Goal: Ask a question

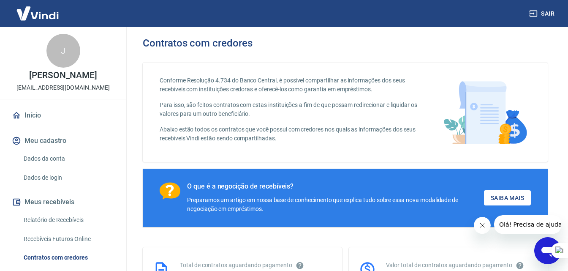
click at [537, 250] on div "Abrir janela de mensagens" at bounding box center [547, 250] width 25 height 25
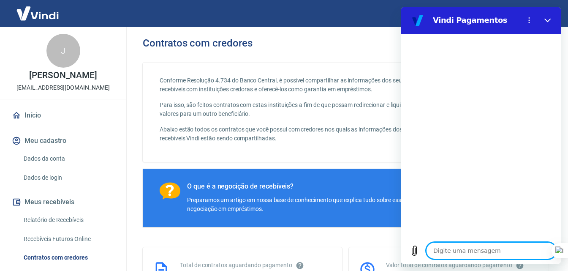
click at [475, 245] on textarea at bounding box center [491, 250] width 130 height 17
click at [484, 246] on textarea at bounding box center [491, 250] width 130 height 17
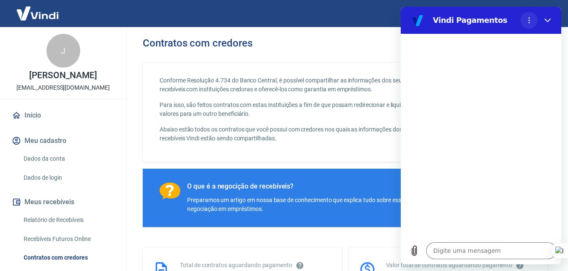
click at [529, 21] on icon "Menu de opções" at bounding box center [529, 20] width 7 height 7
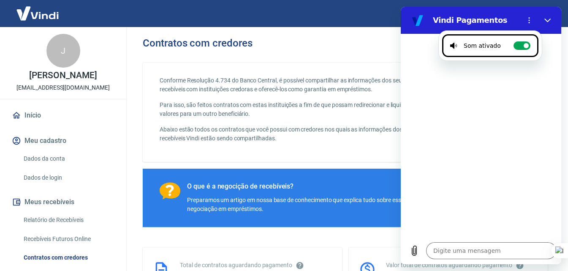
click at [485, 136] on div at bounding box center [481, 135] width 161 height 203
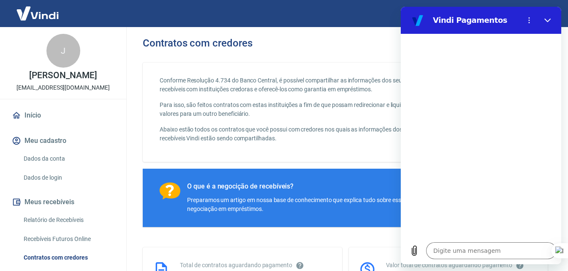
click at [509, 242] on textarea at bounding box center [491, 250] width 130 height 17
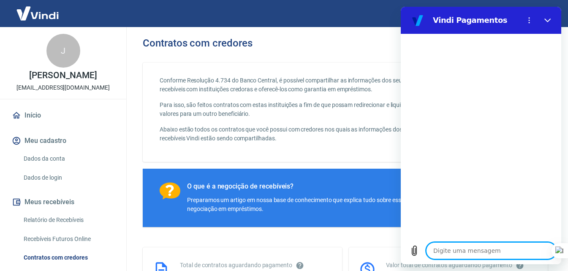
type textarea "N"
type textarea "x"
type textarea "Ne"
type textarea "x"
type textarea "Neg"
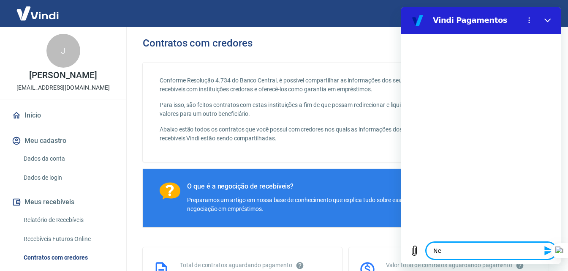
type textarea "x"
type textarea "Nego"
type textarea "x"
type textarea "Negoc"
type textarea "x"
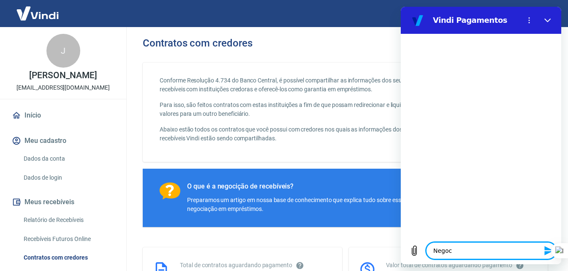
type textarea "Negoci"
type textarea "x"
type textarea "Negocia"
type textarea "x"
type textarea "Negociaç"
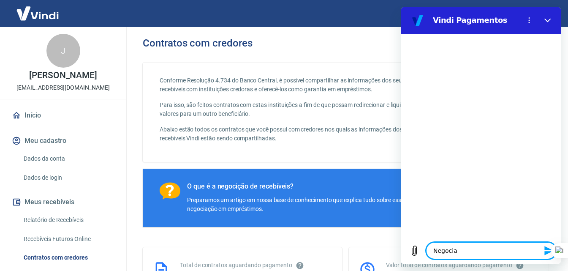
type textarea "x"
type textarea "Negociaçã"
type textarea "x"
type textarea "Negociação"
type textarea "x"
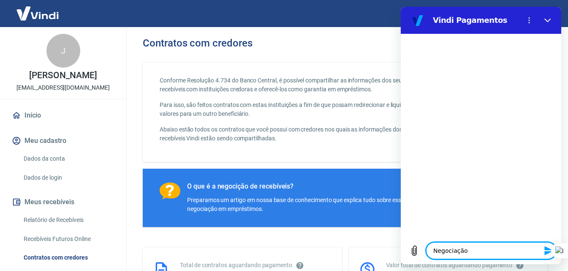
type textarea "Negociação"
type textarea "x"
type textarea "Negociação d"
type textarea "x"
type textarea "Negociação de"
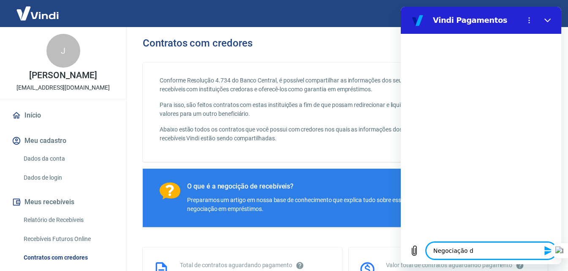
type textarea "x"
type textarea "Negociação de"
type textarea "x"
type textarea "Negociação de t"
type textarea "x"
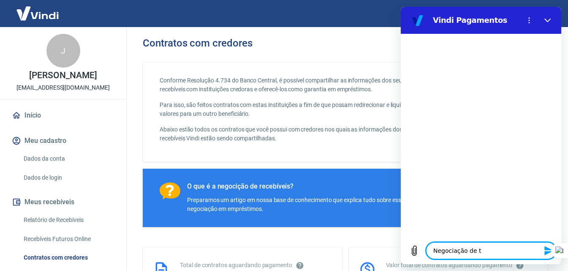
type textarea "Negociação de ta"
type textarea "x"
type textarea "Negociação de tar"
type textarea "x"
type textarea "Negociação de tari"
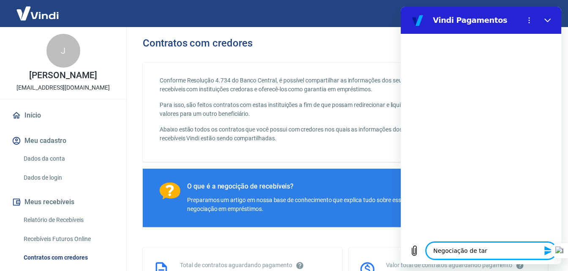
type textarea "x"
type textarea "Negociação de tar"
type textarea "x"
type textarea "Negociação de ta"
type textarea "x"
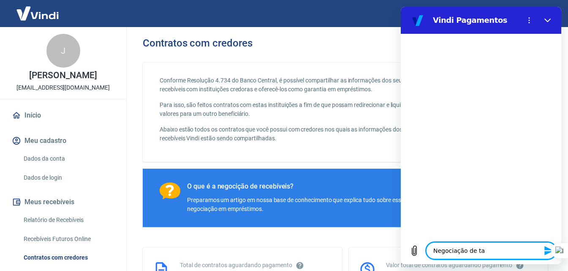
type textarea "Negociação de t"
type textarea "x"
type textarea "Negociação de"
type textarea "x"
type textarea "Negociação d"
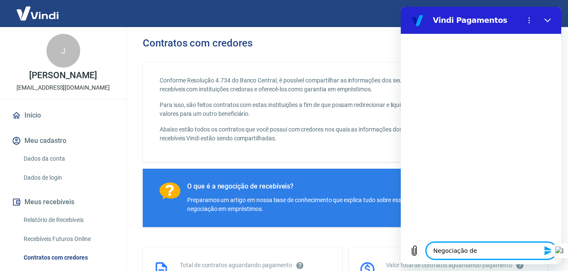
type textarea "x"
type textarea "Negociação"
type textarea "x"
type textarea "Negociação"
type textarea "x"
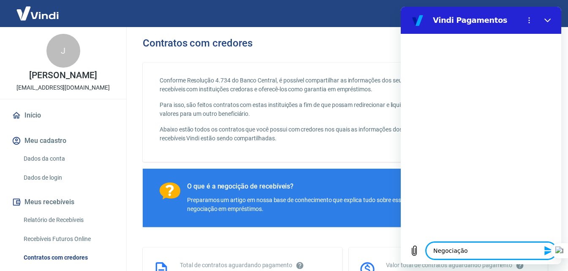
type textarea "Negociaçã"
type textarea "x"
type textarea "Negocia"
type textarea "x"
type textarea "Negoci"
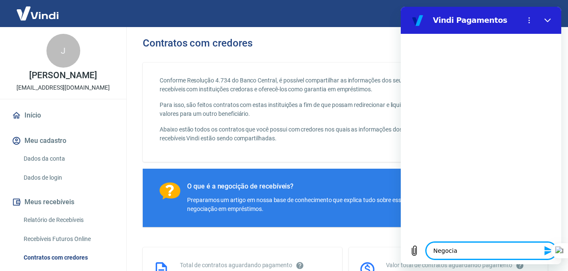
type textarea "x"
type textarea "Negoc"
type textarea "x"
type textarea "Nego"
type textarea "x"
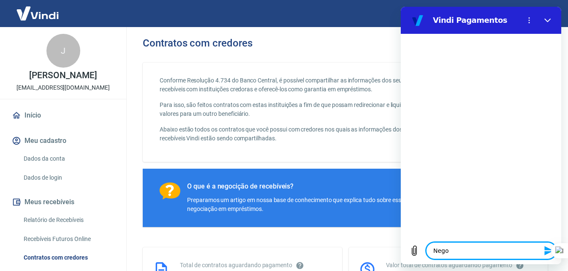
type textarea "Neg"
type textarea "x"
type textarea "Ne"
type textarea "x"
type textarea "N"
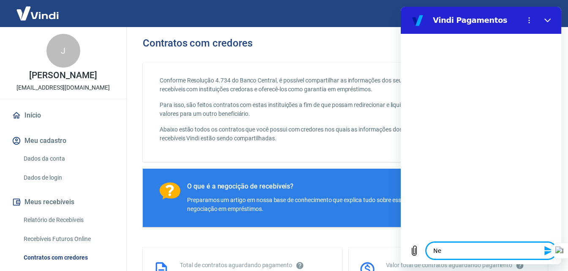
type textarea "x"
type textarea "N"
type textarea "x"
type textarea "Ne"
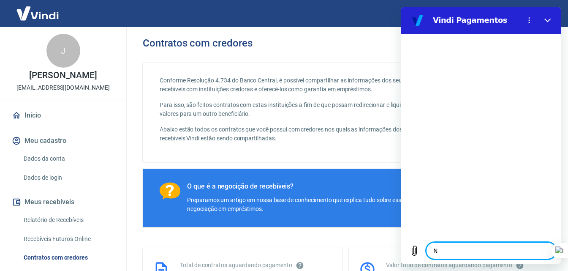
type textarea "x"
type textarea "Neg"
type textarea "x"
type textarea "Nego"
type textarea "x"
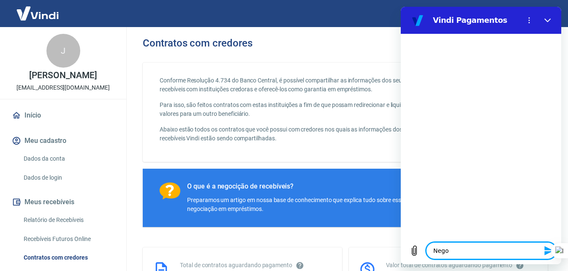
type textarea "Negoc"
type textarea "x"
type textarea "Negoci"
type textarea "x"
type textarea "Negocia"
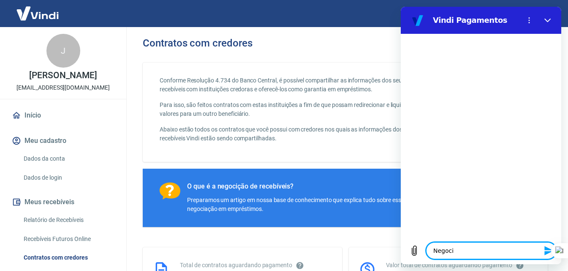
type textarea "x"
type textarea "Negociaç"
type textarea "x"
type textarea "Negociaçã"
type textarea "x"
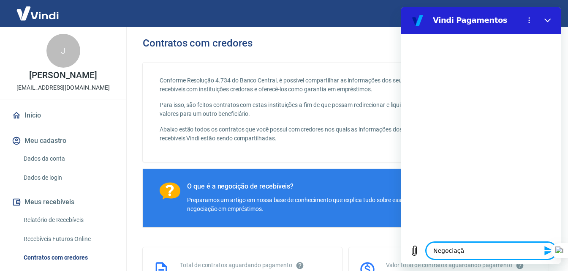
type textarea "Negociação"
type textarea "x"
type textarea "Negociação"
type textarea "x"
type textarea "Negociação d"
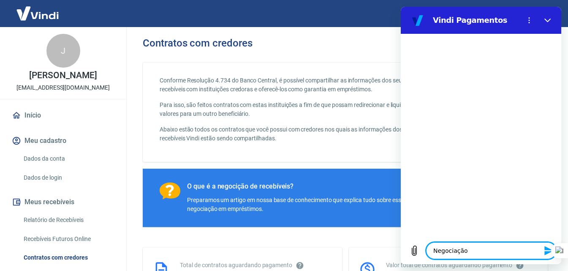
type textarea "x"
type textarea "Negociação de"
type textarea "x"
type textarea "Negociação de"
type textarea "x"
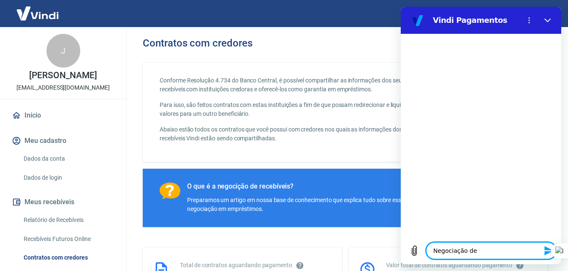
type textarea "Negociação de t"
type textarea "x"
type textarea "Negociação de ta"
type textarea "x"
type textarea "Negociação de tax"
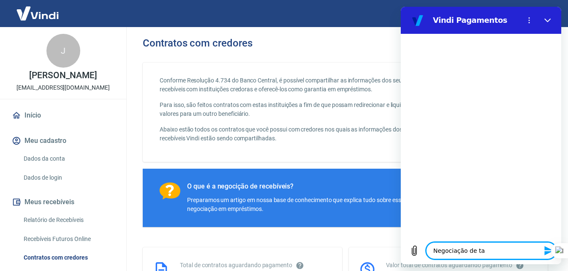
type textarea "x"
type textarea "Negociação de ta"
type textarea "x"
type textarea "Negociação de tar"
type textarea "x"
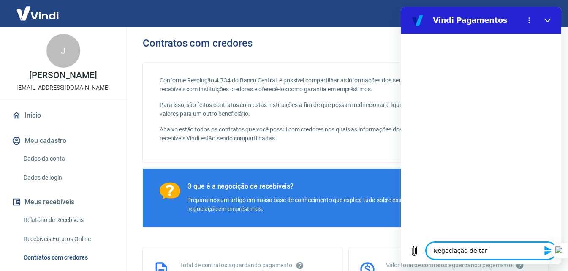
type textarea "Negociação de tari"
type textarea "x"
type textarea "Negociação de tarif"
type textarea "x"
type textarea "Negociação de tarifa"
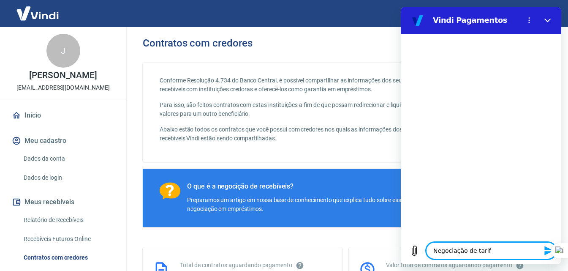
type textarea "x"
type textarea "Negociação de tarifas"
type textarea "x"
type textarea "Negociação de tarifas/"
type textarea "x"
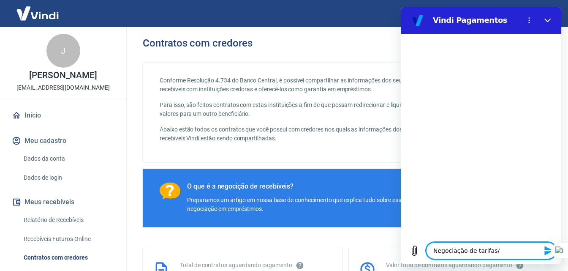
type textarea "Negociação de tarifas/t"
type textarea "x"
type textarea "Negociação de tarifas/ta"
type textarea "x"
type textarea "Negociação de tarifas/tax"
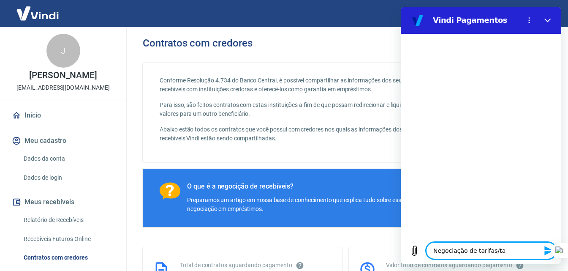
type textarea "x"
type textarea "Negociação de tarifas/taxa"
type textarea "x"
type textarea "Negociação de tarifas/taxas"
type textarea "x"
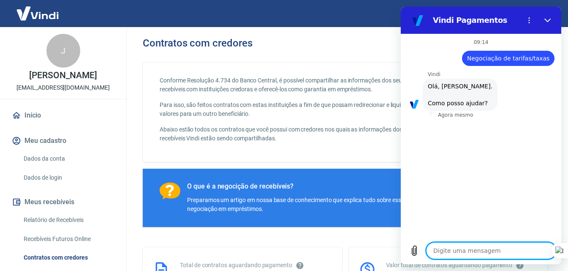
scroll to position [58, 0]
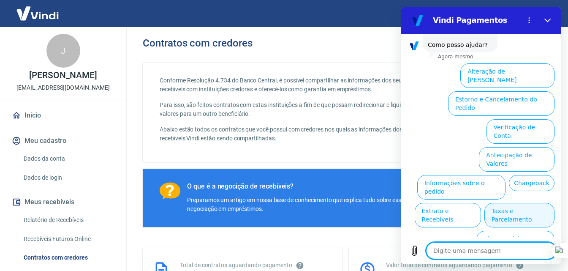
click at [540, 203] on button "Taxas e Parcelamento" at bounding box center [520, 215] width 70 height 25
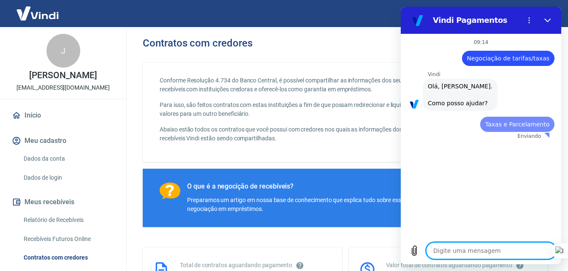
scroll to position [0, 0]
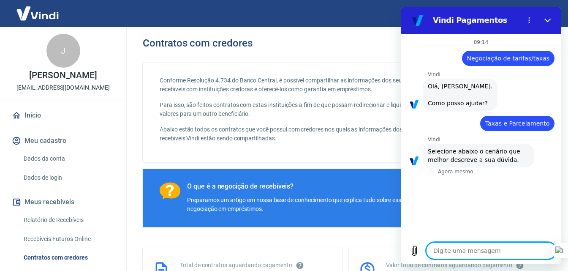
click at [488, 256] on textarea at bounding box center [491, 250] width 130 height 17
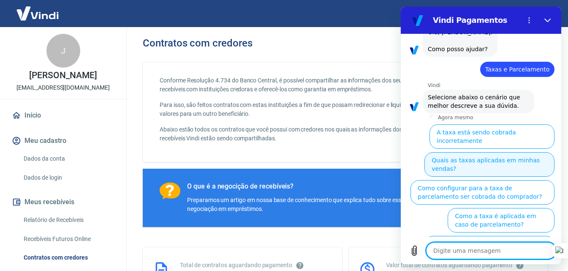
click at [496, 152] on button "Quais as taxas aplicadas em minhas vendas?" at bounding box center [490, 164] width 130 height 25
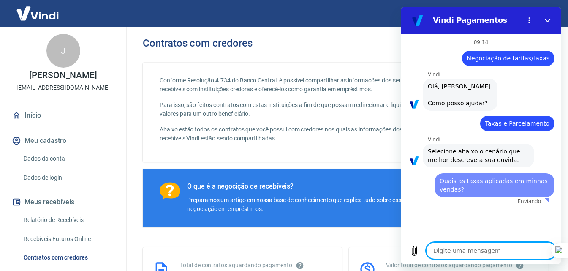
scroll to position [0, 0]
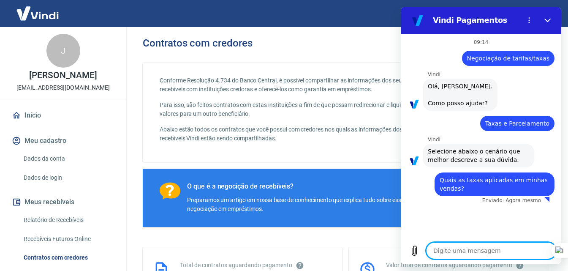
click at [474, 257] on textarea at bounding box center [491, 250] width 130 height 17
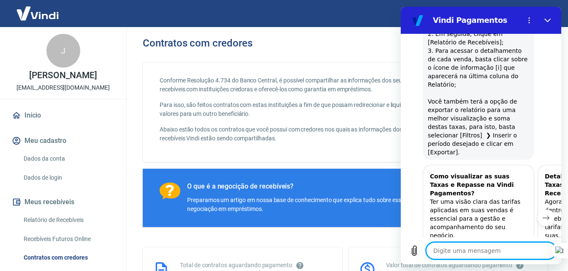
type textarea "x"
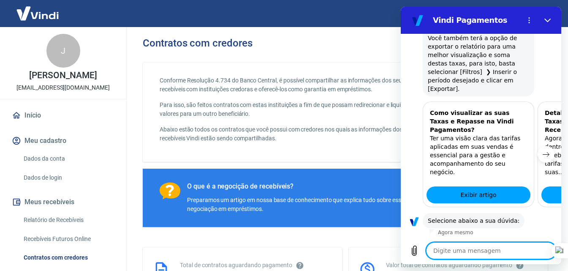
scroll to position [373, 0]
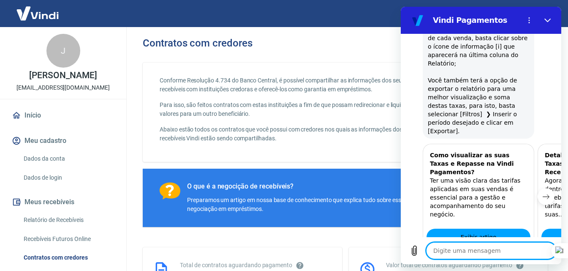
click at [543, 193] on icon "Próximo item" at bounding box center [546, 196] width 7 height 7
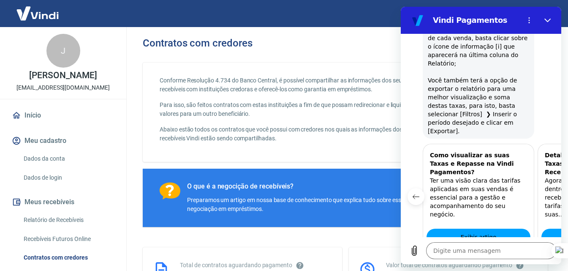
scroll to position [0, 104]
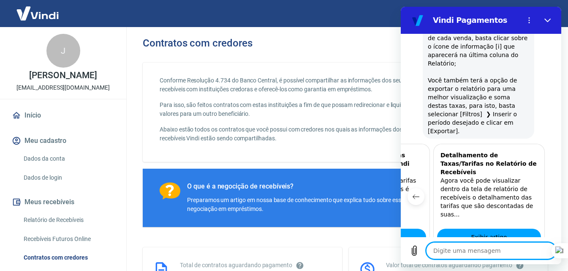
click at [462, 248] on textarea at bounding box center [491, 250] width 130 height 17
type textarea "F"
type textarea "x"
type textarea "Fa"
type textarea "x"
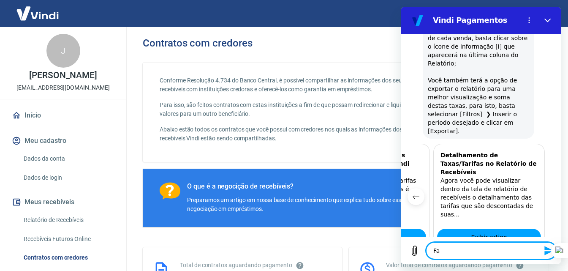
type textarea "Fal"
type textarea "x"
type textarea "Fala"
type textarea "x"
type textarea "Falar"
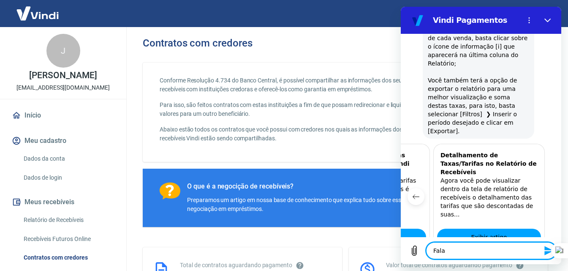
type textarea "x"
type textarea "Falar"
type textarea "x"
type textarea "Falar c"
type textarea "x"
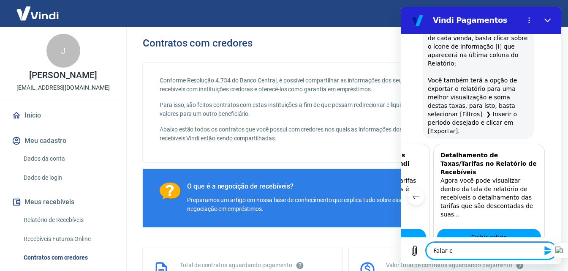
type textarea "Falar co"
type textarea "x"
type textarea "Falar con"
type textarea "x"
type textarea "Falar co"
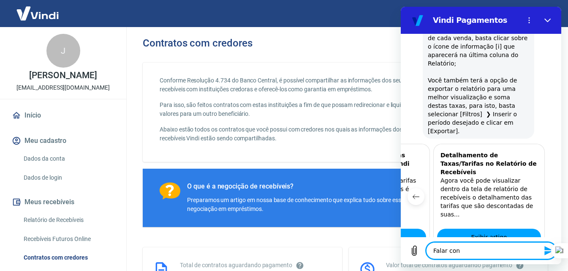
type textarea "x"
type textarea "Falar com"
type textarea "x"
type textarea "Falar com"
type textarea "x"
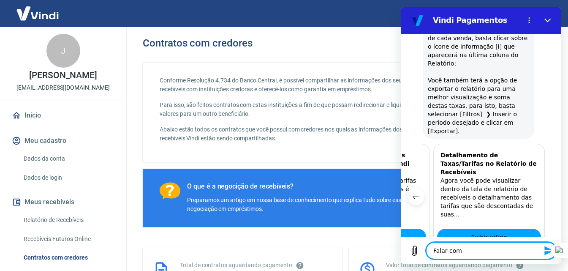
type textarea "Falar com a"
type textarea "x"
type textarea "Falar com at"
type textarea "x"
type textarea "Falar com ate"
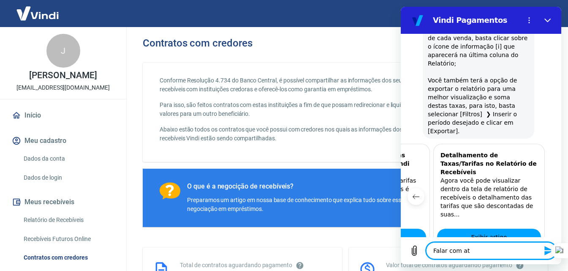
type textarea "x"
type textarea "Falar com aten"
type textarea "x"
type textarea "Falar com atend"
type textarea "x"
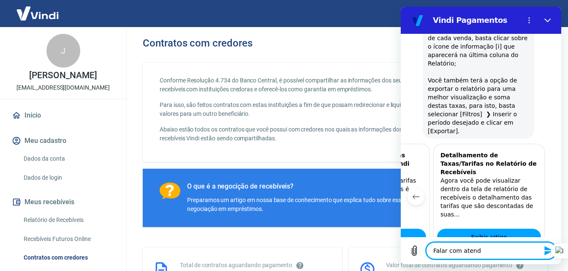
type textarea "Falar com atende"
type textarea "x"
type textarea "Falar com atenden"
type textarea "x"
type textarea "Falar com atendent"
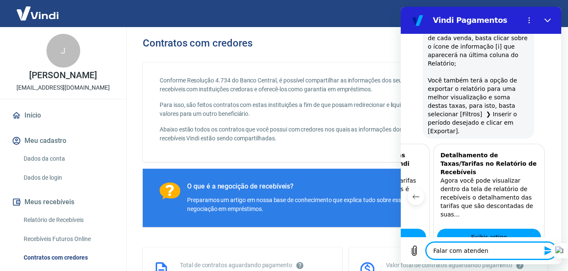
type textarea "x"
type textarea "Falar com atendente"
type textarea "x"
type textarea "Falar com atendente"
type textarea "x"
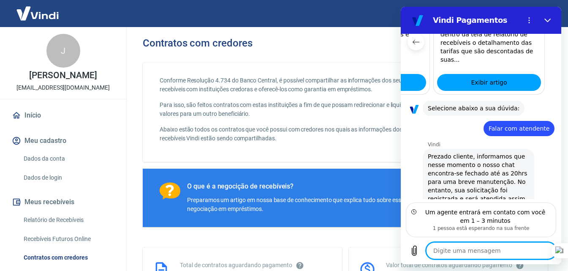
scroll to position [565, 0]
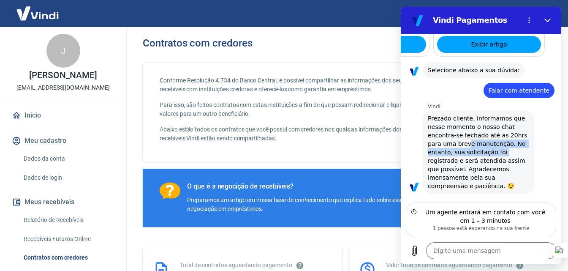
drag, startPoint x: 466, startPoint y: 112, endPoint x: 509, endPoint y: 115, distance: 43.2
click at [509, 115] on span "Prezado cliente, informamos que nesse momento o nosso chat encontra-se fechado …" at bounding box center [478, 152] width 101 height 76
click at [458, 128] on span "Prezado cliente, informamos que nesse momento o nosso chat encontra-se fechado …" at bounding box center [478, 152] width 101 height 76
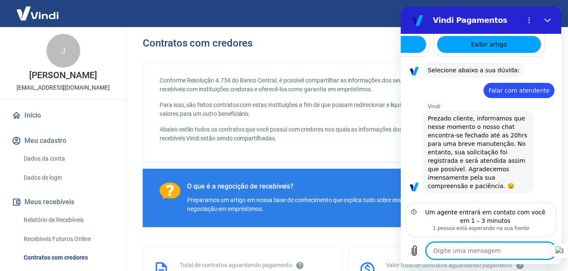
click at [485, 254] on textarea at bounding box center [491, 250] width 130 height 17
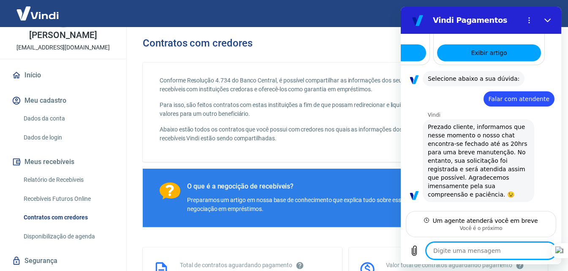
scroll to position [0, 0]
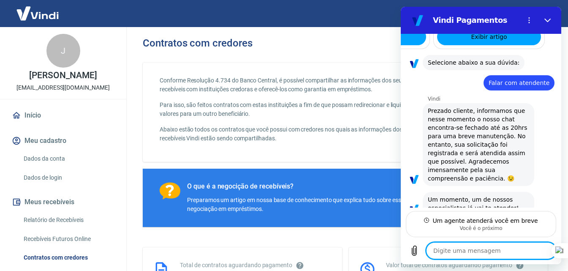
type textarea "x"
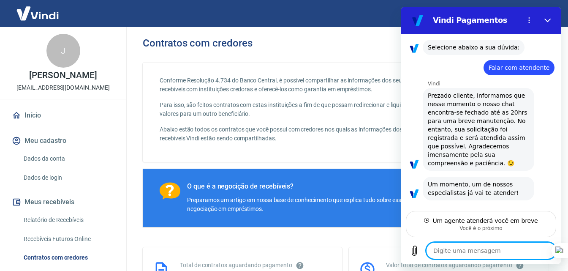
click at [491, 251] on textarea at bounding box center [491, 250] width 130 height 17
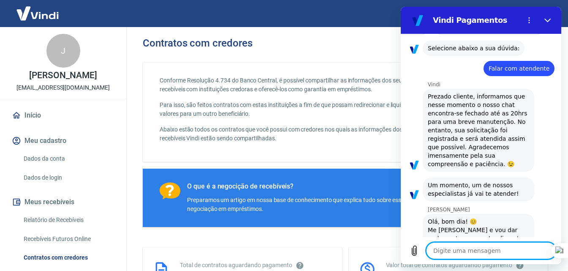
scroll to position [589, 0]
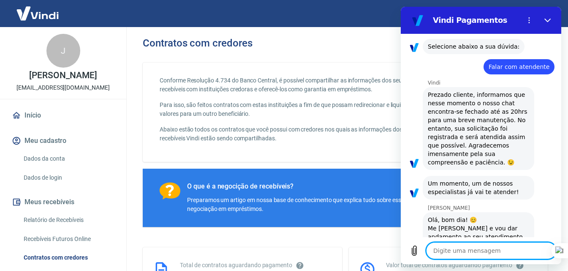
type textarea "O"
type textarea "x"
type textarea "Ol"
type textarea "x"
type textarea "Olá"
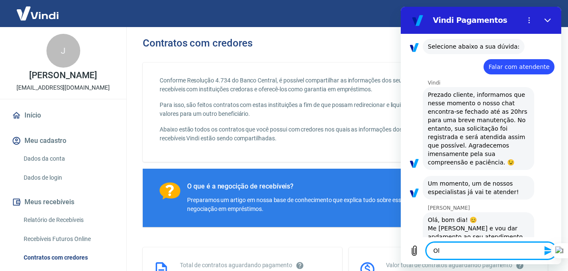
type textarea "x"
type textarea "Olá,"
type textarea "x"
type textarea "Olá,"
type textarea "x"
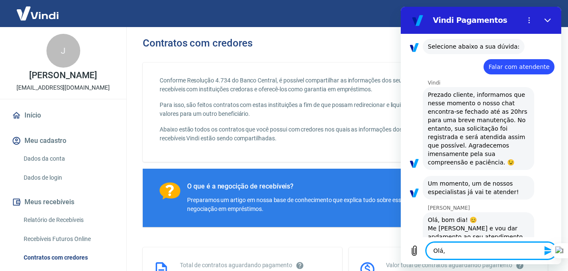
type textarea "Olá, A"
type textarea "x"
type textarea "Olá, An"
type textarea "x"
type textarea "Olá, And"
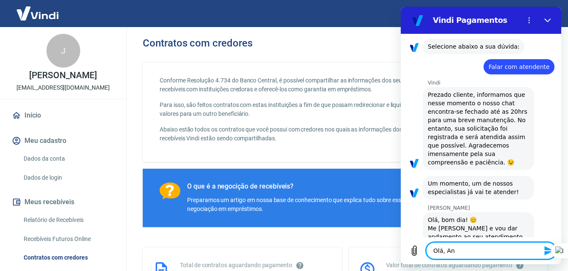
type textarea "x"
type textarea "Olá, Andr"
type textarea "x"
type textarea "Olá, Andre"
type textarea "x"
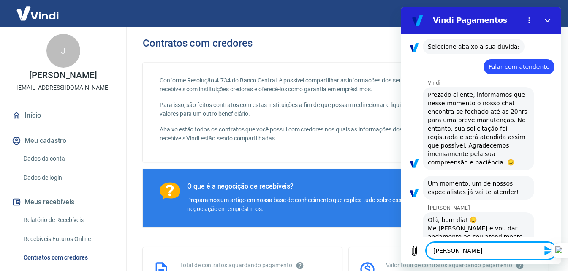
type textarea "Olá, Andrez"
type textarea "x"
type textarea "Olá, Andrezz"
type textarea "x"
type textarea "Olá, Andrezza"
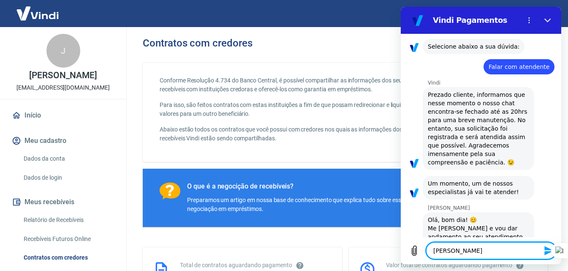
type textarea "x"
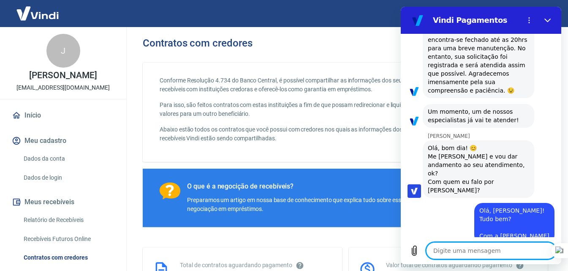
scroll to position [662, 0]
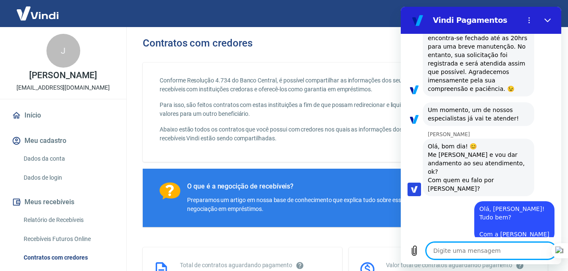
paste textarea "Estamos bastante satisfeitos com a parceria com a Vindi, porém recentemente rec…"
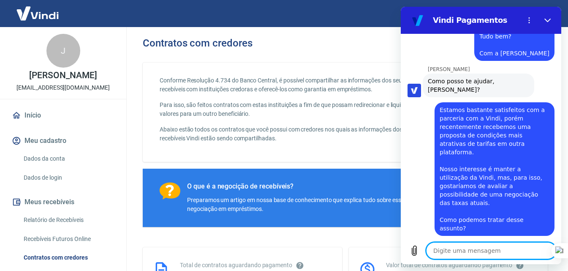
scroll to position [845, 0]
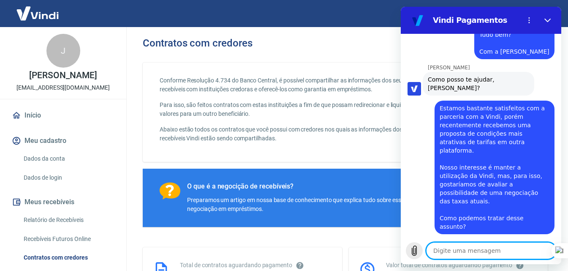
click at [418, 251] on icon "Carregar arquivo" at bounding box center [414, 250] width 10 height 10
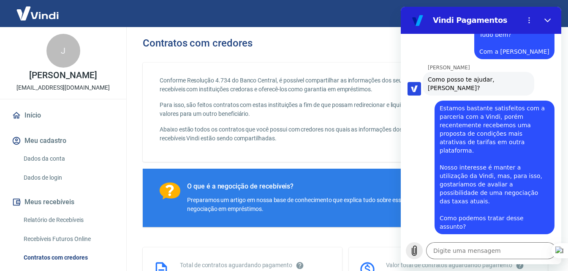
click at [452, 255] on textarea at bounding box center [491, 250] width 130 height 17
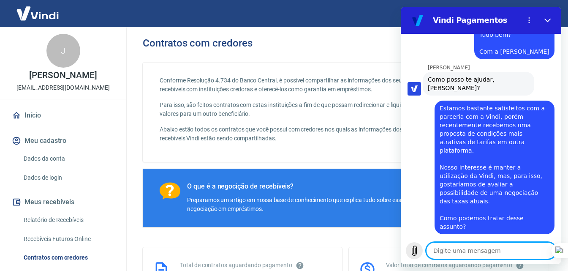
click at [414, 251] on icon "Carregar arquivo" at bounding box center [414, 250] width 10 height 10
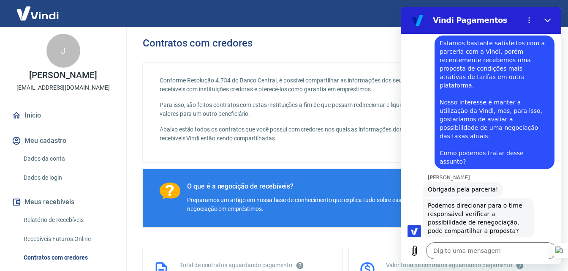
scroll to position [912, 0]
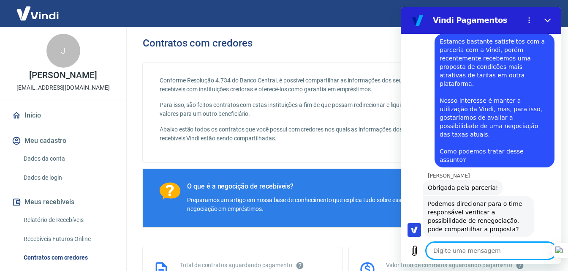
click at [511, 252] on textarea at bounding box center [491, 250] width 130 height 17
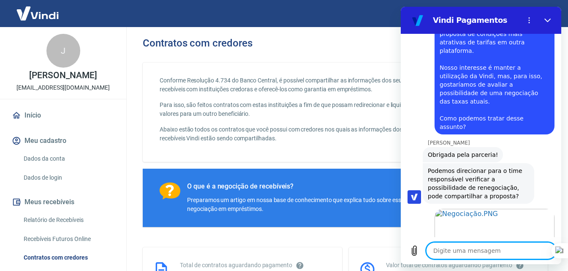
scroll to position [944, 0]
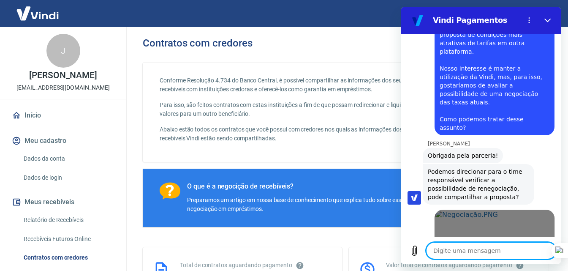
click at [471, 210] on link "Abrir em nova aba" at bounding box center [495, 241] width 120 height 62
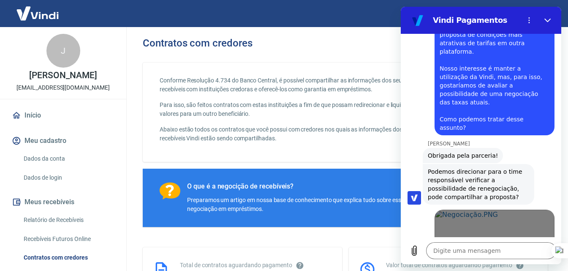
scroll to position [928, 0]
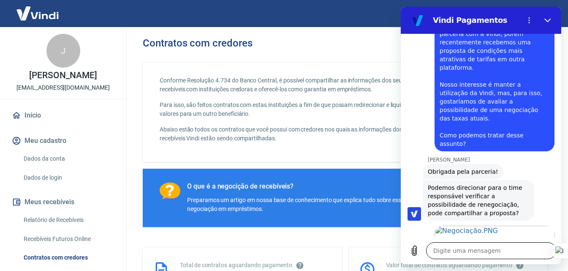
click at [473, 252] on textarea at bounding box center [491, 250] width 130 height 17
click at [496, 256] on span "Abrir em nova aba" at bounding box center [495, 259] width 97 height 7
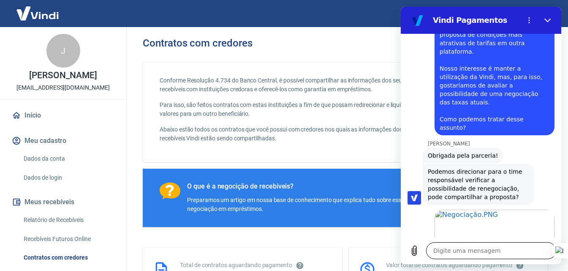
click at [487, 253] on textarea at bounding box center [491, 250] width 130 height 17
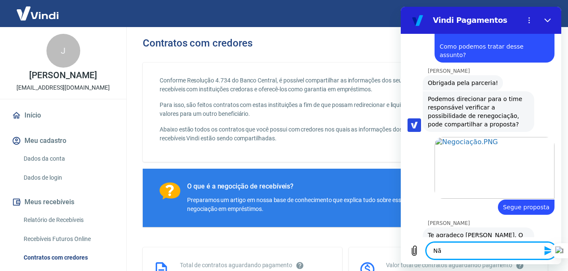
scroll to position [1018, 0]
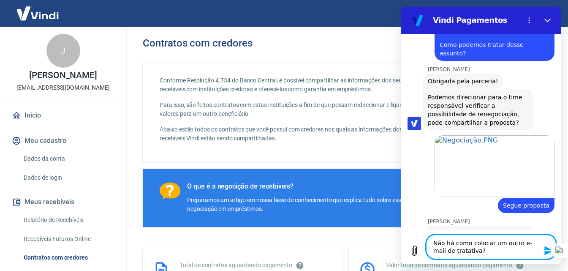
drag, startPoint x: 454, startPoint y: 243, endPoint x: 858, endPoint y: 275, distance: 405.6
click at [447, 242] on textarea "Não há como colocar um outro e-mail de tratativa?" at bounding box center [491, 246] width 130 height 25
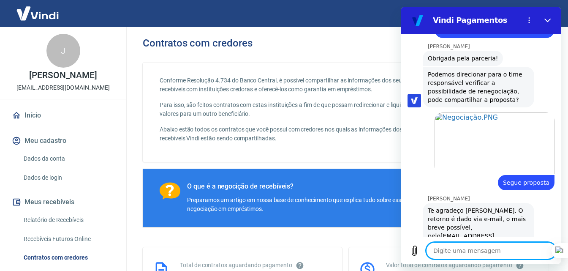
scroll to position [1043, 0]
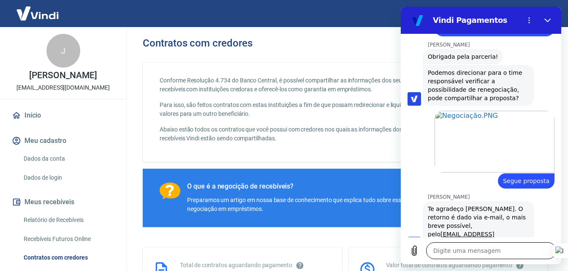
click at [452, 255] on textarea at bounding box center [491, 250] width 130 height 17
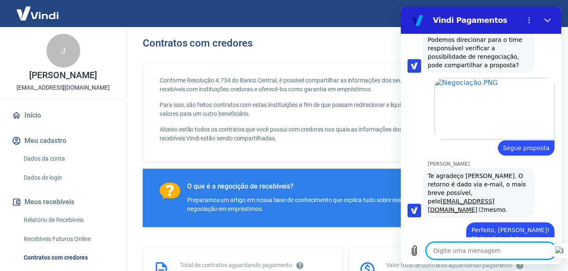
scroll to position [1075, 0]
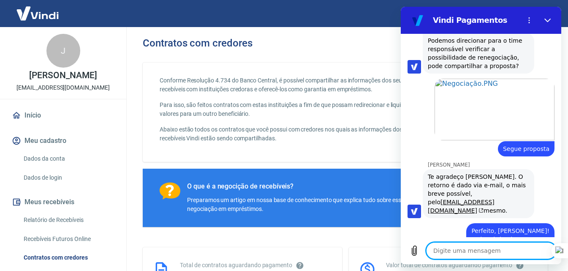
click at [452, 255] on textarea at bounding box center [491, 250] width 130 height 17
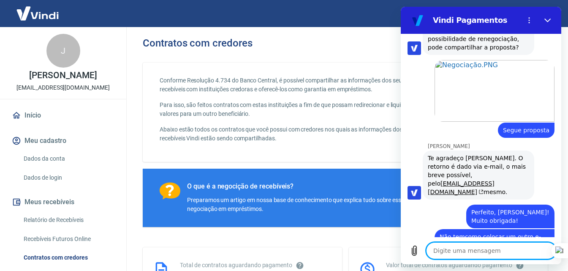
scroll to position [1095, 0]
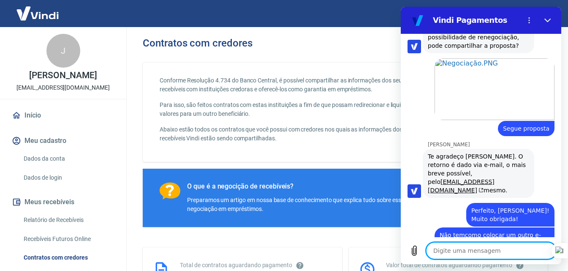
click at [497, 253] on textarea at bounding box center [491, 250] width 130 height 17
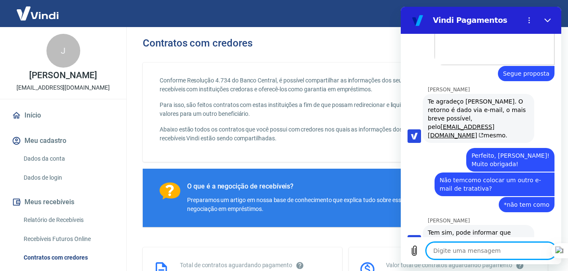
scroll to position [1152, 0]
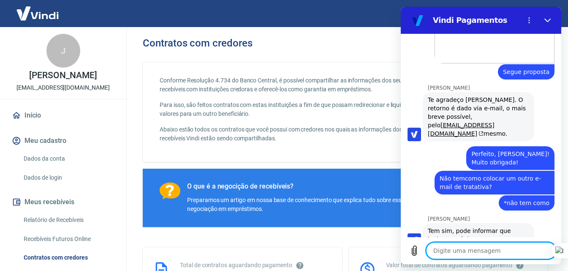
click at [479, 258] on textarea at bounding box center [491, 250] width 130 height 17
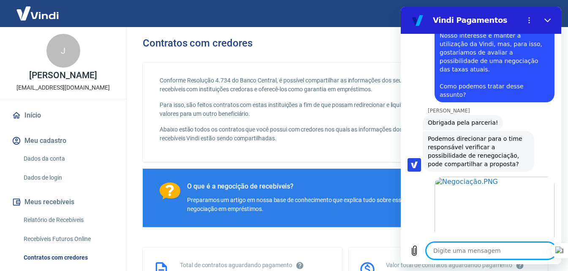
scroll to position [935, 0]
